Goal: Task Accomplishment & Management: Complete application form

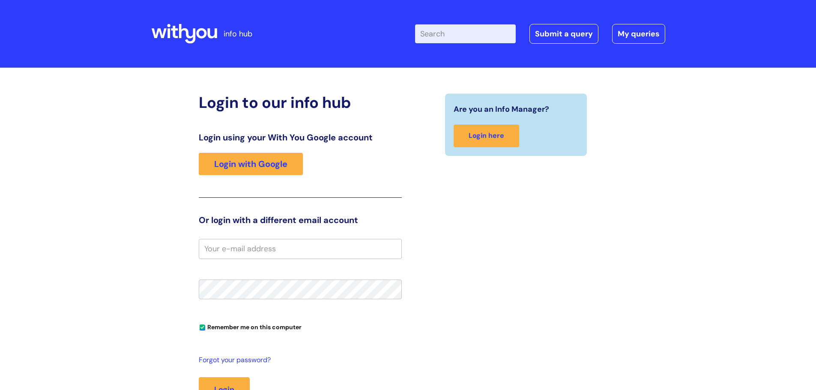
click at [107, 159] on div "Login to our info hub Login using your With You Google account Login with Googl…" at bounding box center [408, 271] width 816 height 407
click at [266, 164] on link "Login with Google" at bounding box center [251, 164] width 104 height 22
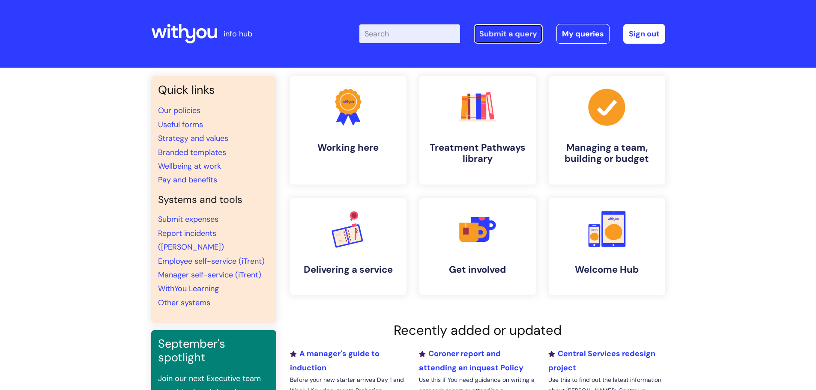
click at [515, 32] on link "Submit a query" at bounding box center [508, 34] width 69 height 20
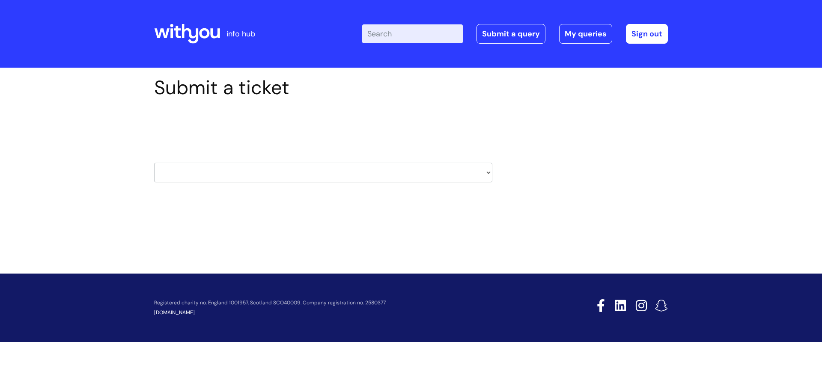
click at [218, 175] on select "HR / People IT and Support Clinical Drug Alerts Finance Accounts Data Support T…" at bounding box center [323, 173] width 338 height 20
select select "it_and_support"
click at [154, 163] on select "HR / People IT and Support Clinical Drug Alerts Finance Accounts Data Support T…" at bounding box center [323, 173] width 338 height 20
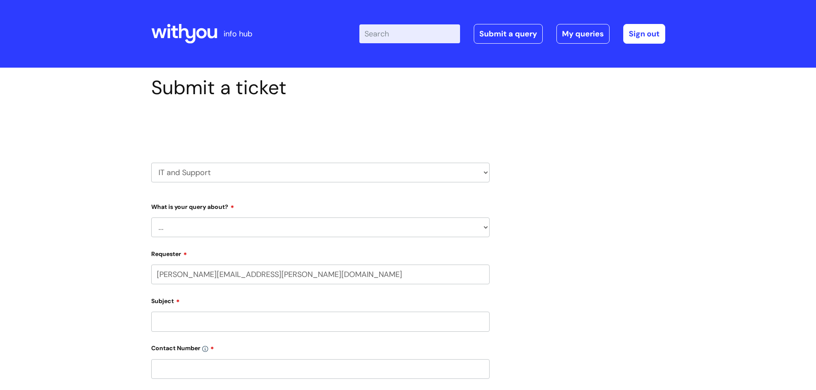
select select "80004286533"
click at [212, 226] on select "... Mobile Phone Reset & MFA Accounts, Starters and Leavers IT Hardware issue I…" at bounding box center [320, 228] width 338 height 20
click at [176, 230] on select "... Mobile Phone Reset & MFA Accounts, Starters and Leavers IT Hardware issue I…" at bounding box center [320, 228] width 338 height 20
select select "IT Hardware issue"
click at [151, 218] on select "... Mobile Phone Reset & MFA Accounts, Starters and Leavers IT Hardware issue I…" at bounding box center [320, 228] width 338 height 20
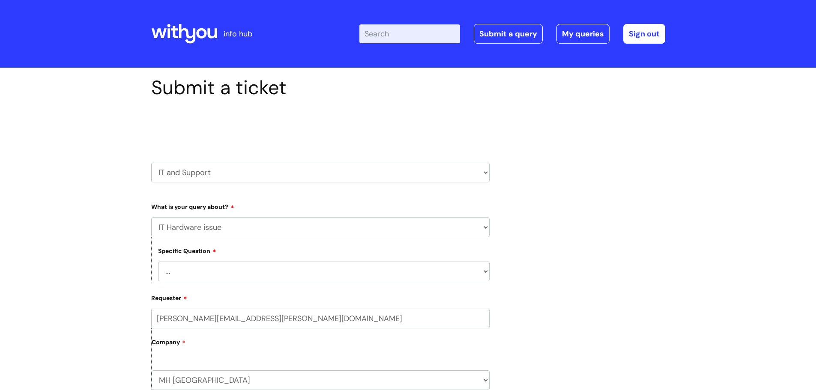
click at [185, 271] on select "... I need a new or replacement ... I’m waiting for new or replacement hardware…" at bounding box center [323, 272] width 331 height 20
select select "Problem with Laptop or Chromebook"
click at [158, 262] on select "... I need a new or replacement ... I’m waiting for new or replacement hardware…" at bounding box center [323, 272] width 331 height 20
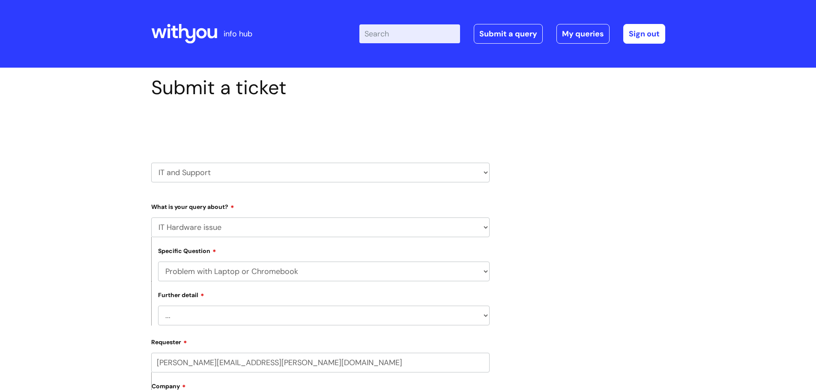
click at [182, 310] on select "... I’ve no sound / microphone I’ve got no internet or wifi I’ve got no camera …" at bounding box center [323, 316] width 331 height 20
select select "I’ve no sound / microphone"
click at [158, 306] on select "... I’ve no sound / microphone I’ve got no internet or wifi I’ve got no camera …" at bounding box center [323, 316] width 331 height 20
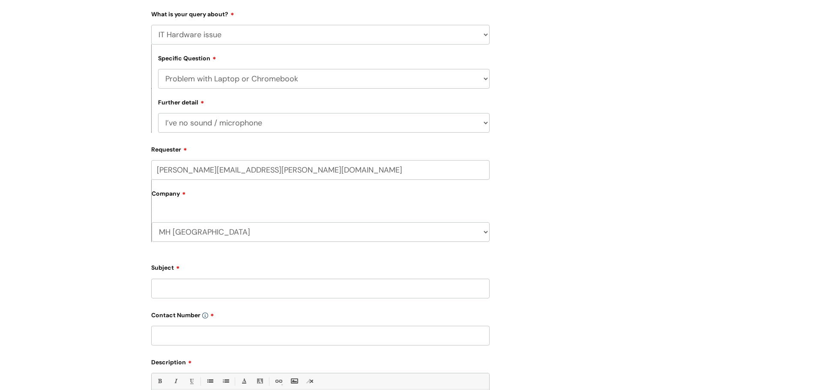
scroll to position [257, 0]
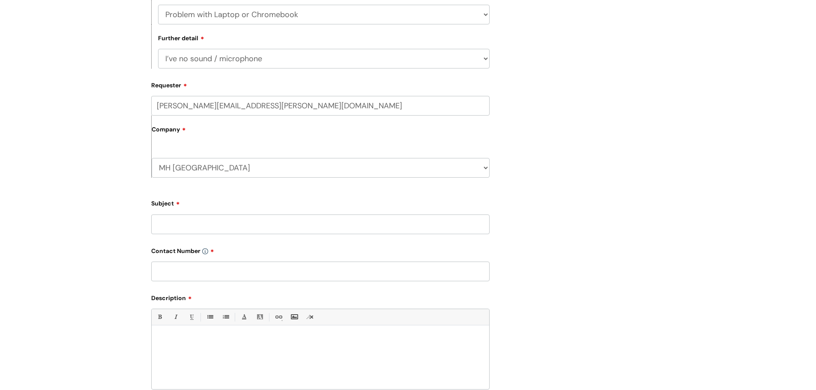
click at [181, 227] on input "Subject" at bounding box center [320, 225] width 338 height 20
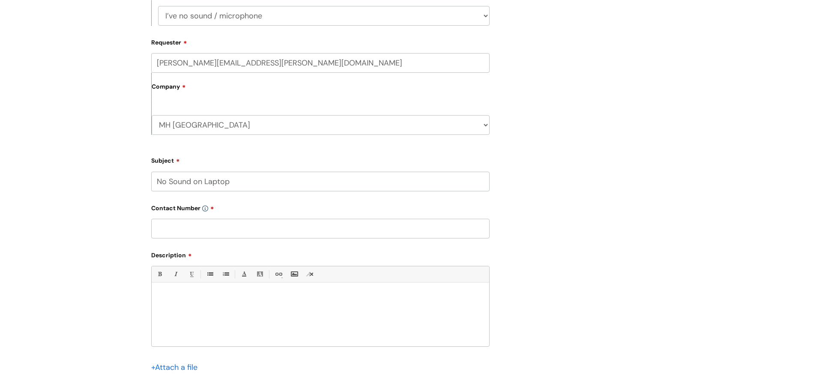
type input "No Sound on Laptop"
click at [186, 229] on input "text" at bounding box center [320, 229] width 338 height 20
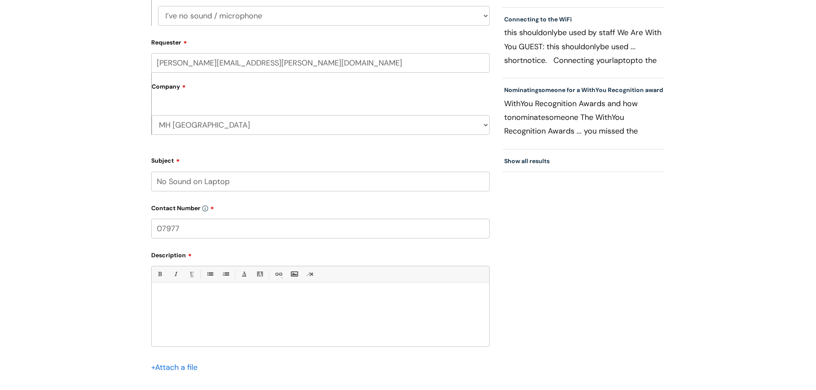
drag, startPoint x: 181, startPoint y: 229, endPoint x: 130, endPoint y: 228, distance: 51.0
click at [130, 228] on div "Submit a ticket Select issue type HR / People IT and Support Clinical Drug Aler…" at bounding box center [408, 116] width 816 height 696
click at [182, 233] on input "07977" at bounding box center [320, 229] width 338 height 20
type input "07956 176674"
click at [189, 296] on p at bounding box center [320, 298] width 325 height 8
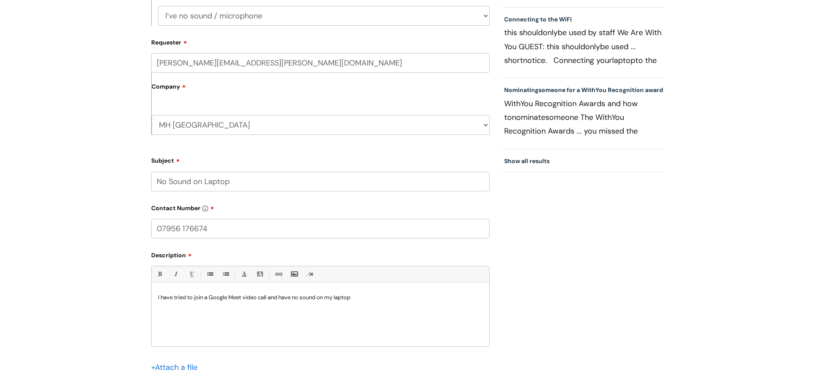
click at [383, 297] on p "I have tried to join a Google Meet video call and have no sound on my laptop" at bounding box center [320, 298] width 325 height 8
click at [385, 298] on p "I have tried to join a Google Meet video call and have no sound on my laptop" at bounding box center [320, 298] width 325 height 8
click at [313, 310] on div "I have tried to join a Google Meet video call and have no sound on my laptop. I…" at bounding box center [320, 316] width 337 height 59
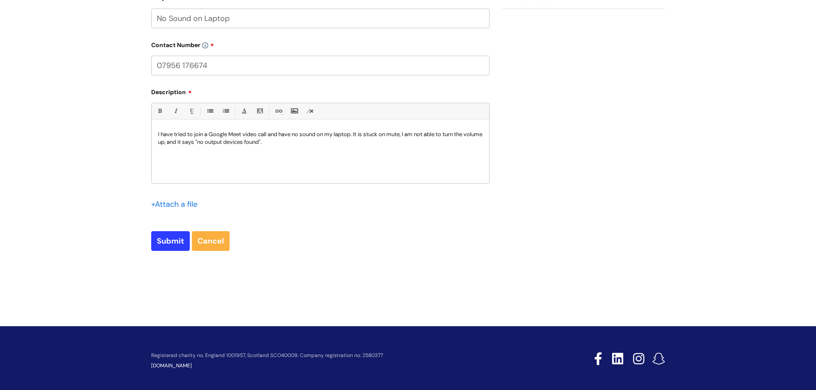
scroll to position [468, 0]
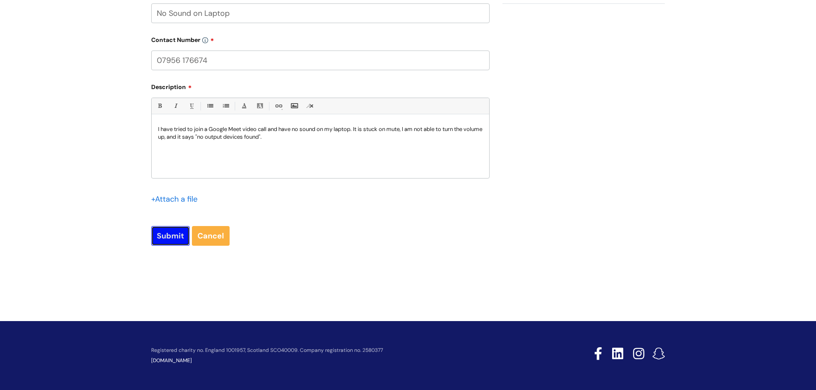
drag, startPoint x: 155, startPoint y: 236, endPoint x: 184, endPoint y: 247, distance: 30.5
click at [155, 236] on input "Submit" at bounding box center [170, 236] width 39 height 20
type input "Please Wait..."
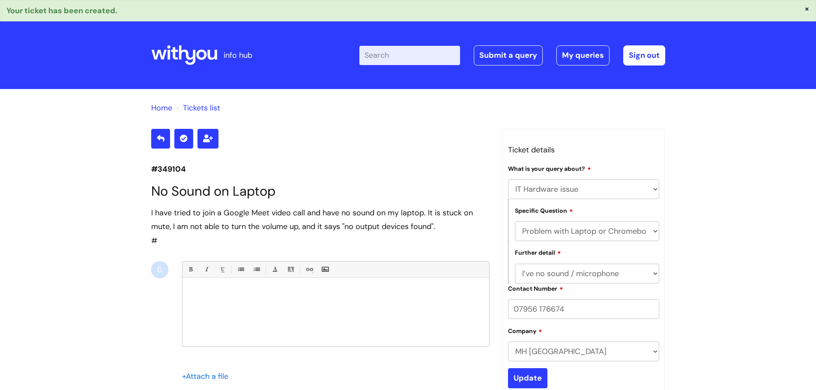
select select "IT Hardware issue"
select select "Problem with Laptop or Chromebook"
select select "I’ve no sound / microphone"
